Goal: Navigation & Orientation: Find specific page/section

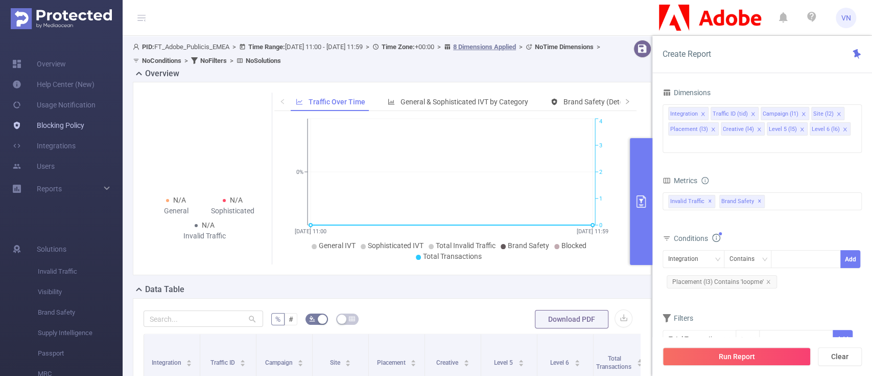
click at [76, 121] on link "Blocking Policy" at bounding box center [48, 125] width 72 height 20
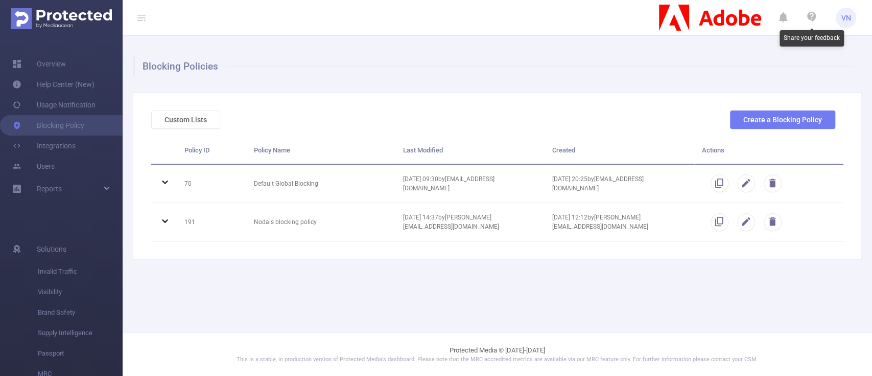
click at [818, 12] on icon at bounding box center [812, 17] width 12 height 12
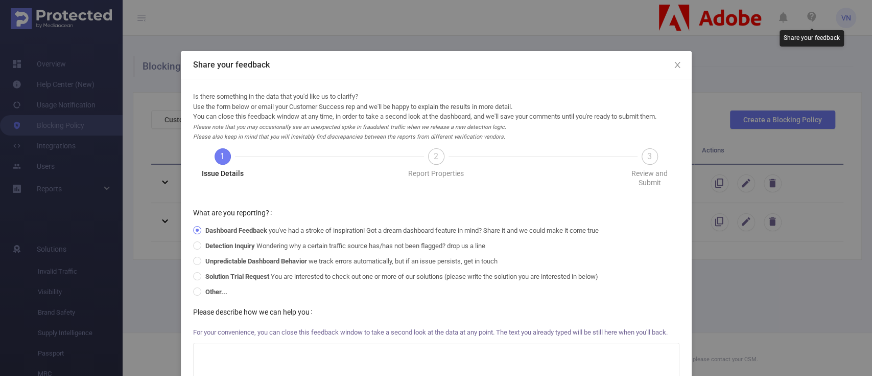
click at [437, 34] on div "Share your feedback Is there something in the data that you'd like us to clarif…" at bounding box center [436, 188] width 872 height 376
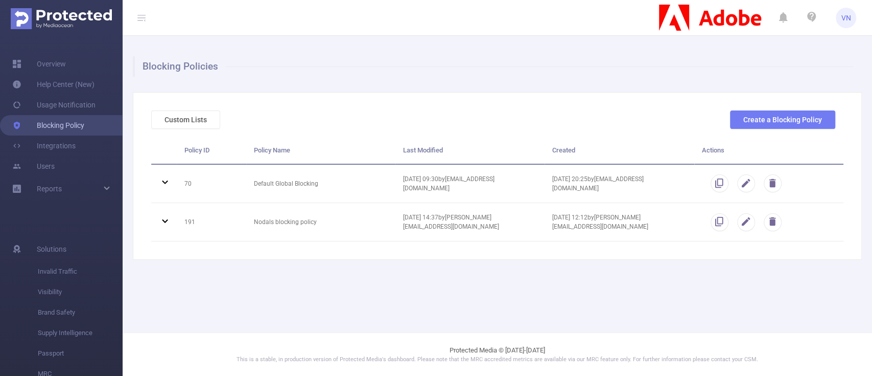
click at [68, 119] on link "Blocking Policy" at bounding box center [48, 125] width 72 height 20
click at [535, 98] on div "Custom Lists Create a Blocking Policy Policy ID Policy Name Last Modified Creat…" at bounding box center [497, 176] width 729 height 168
click at [75, 86] on link "Help Center (New)" at bounding box center [53, 84] width 82 height 20
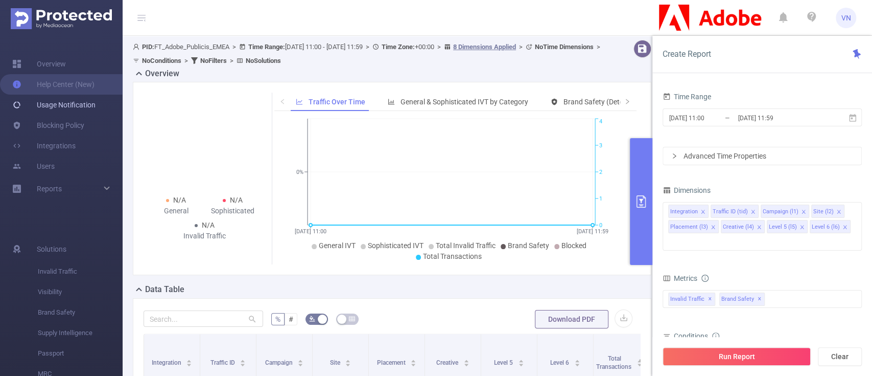
click at [49, 98] on link "Usage Notification" at bounding box center [53, 105] width 83 height 20
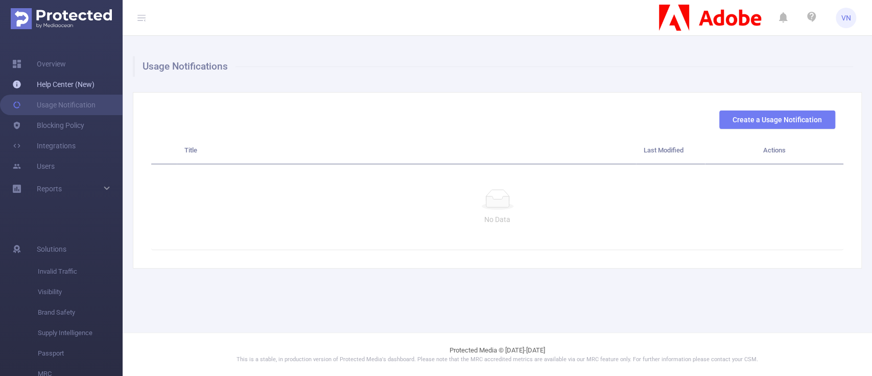
click at [60, 84] on link "Help Center (New)" at bounding box center [53, 84] width 82 height 20
